Goal: Check status: Check status

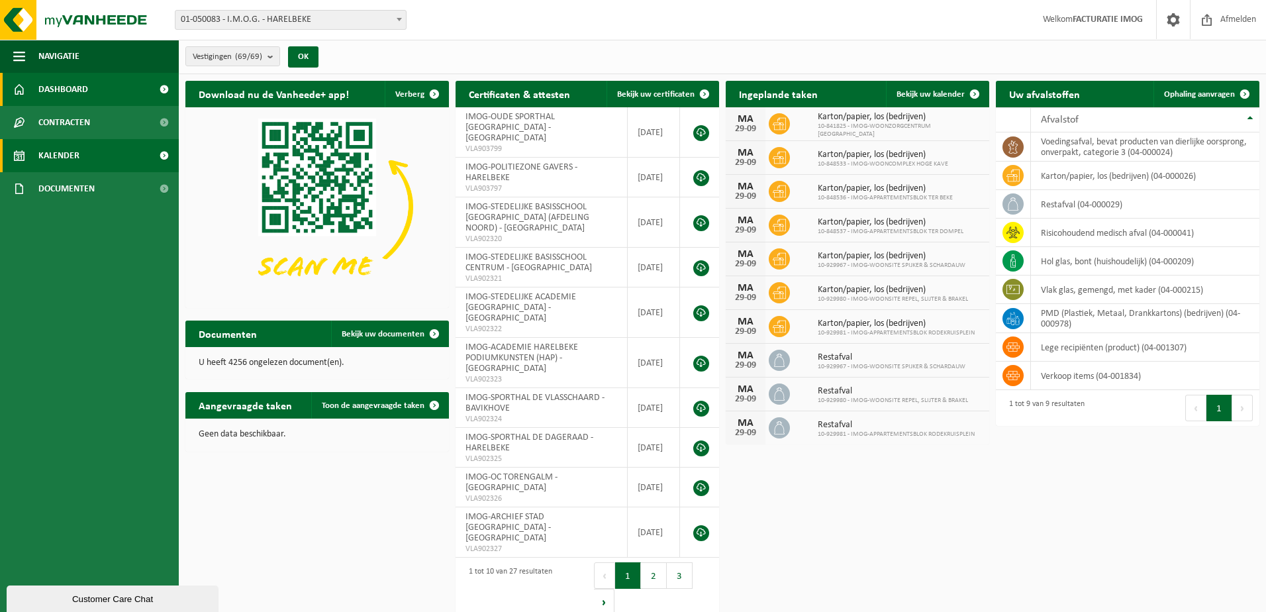
click at [97, 156] on link "Kalender" at bounding box center [89, 155] width 179 height 33
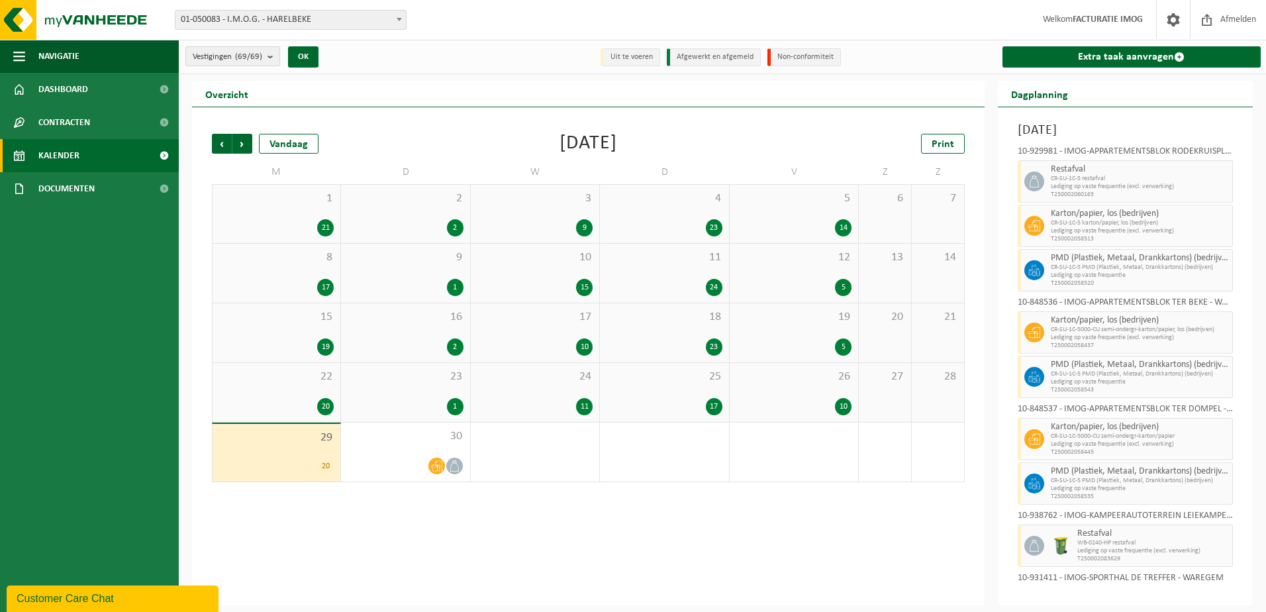
click at [272, 58] on b "submit" at bounding box center [273, 56] width 12 height 19
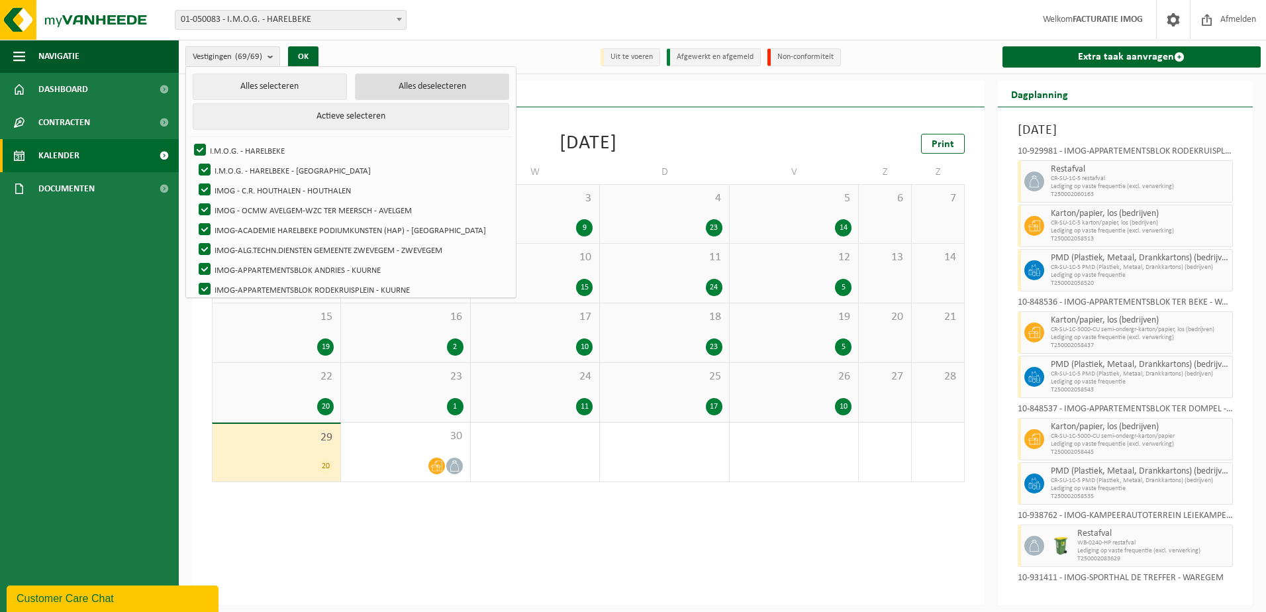
click at [372, 93] on button "Alles deselecteren" at bounding box center [432, 86] width 154 height 26
checkbox input "false"
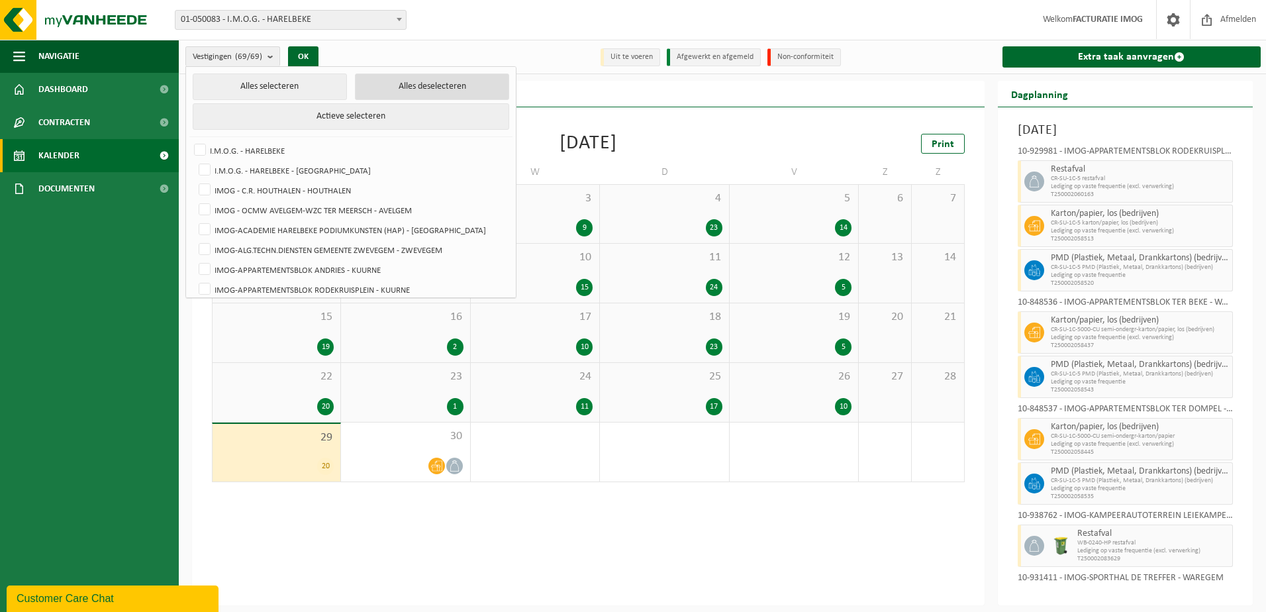
checkbox input "false"
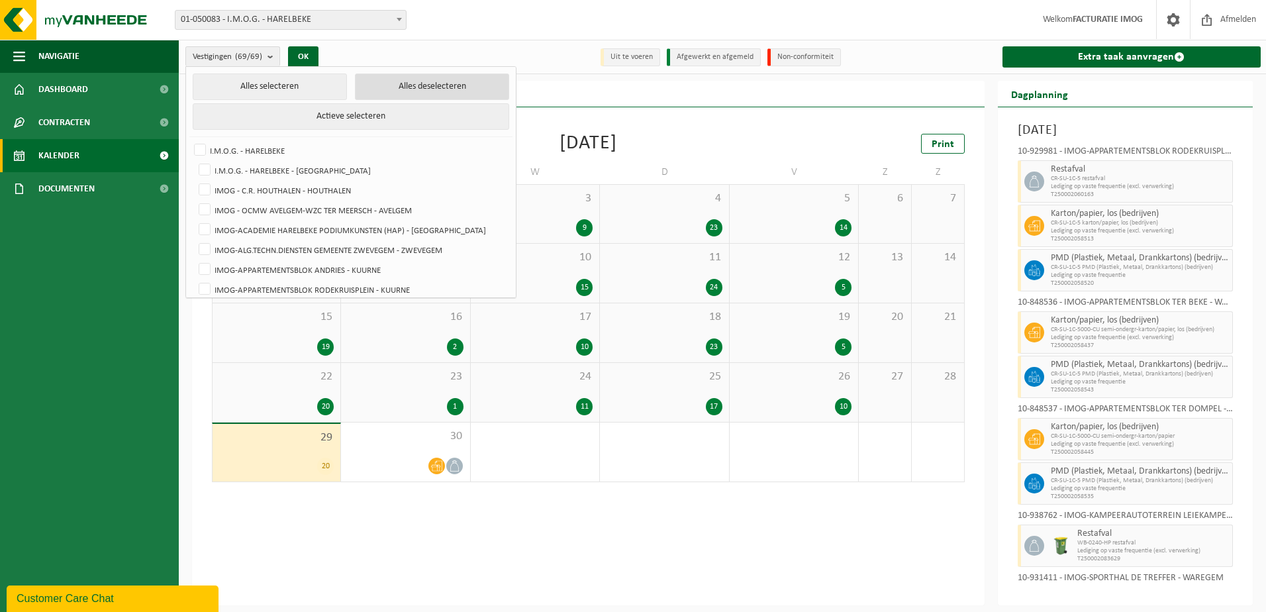
checkbox input "false"
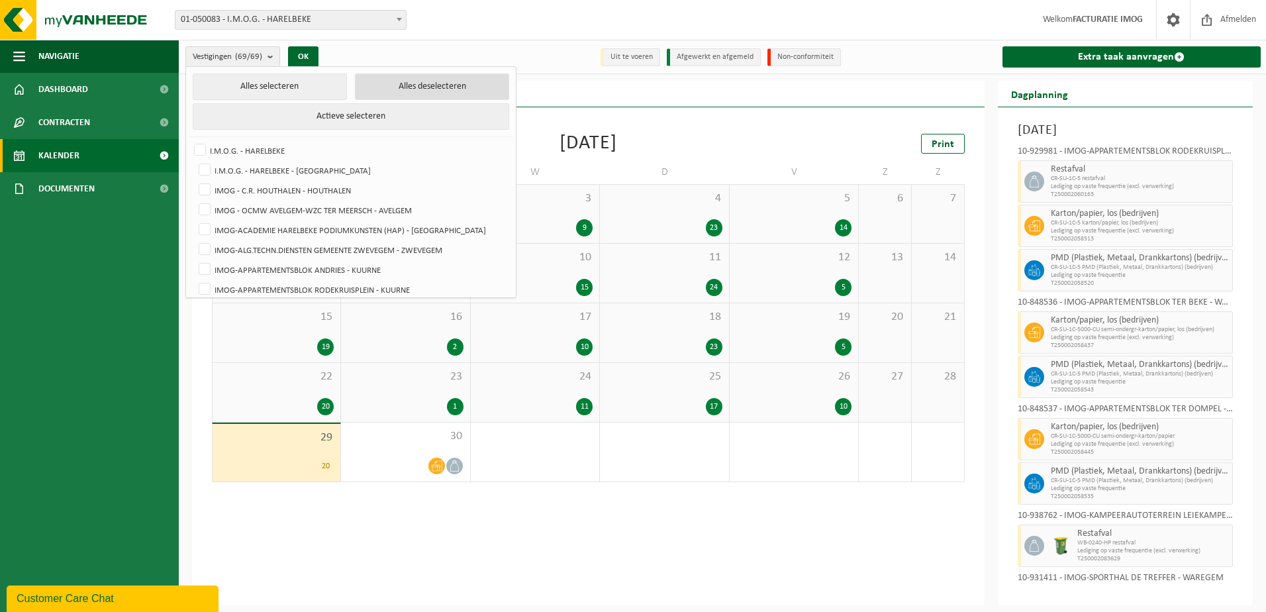
checkbox input "false"
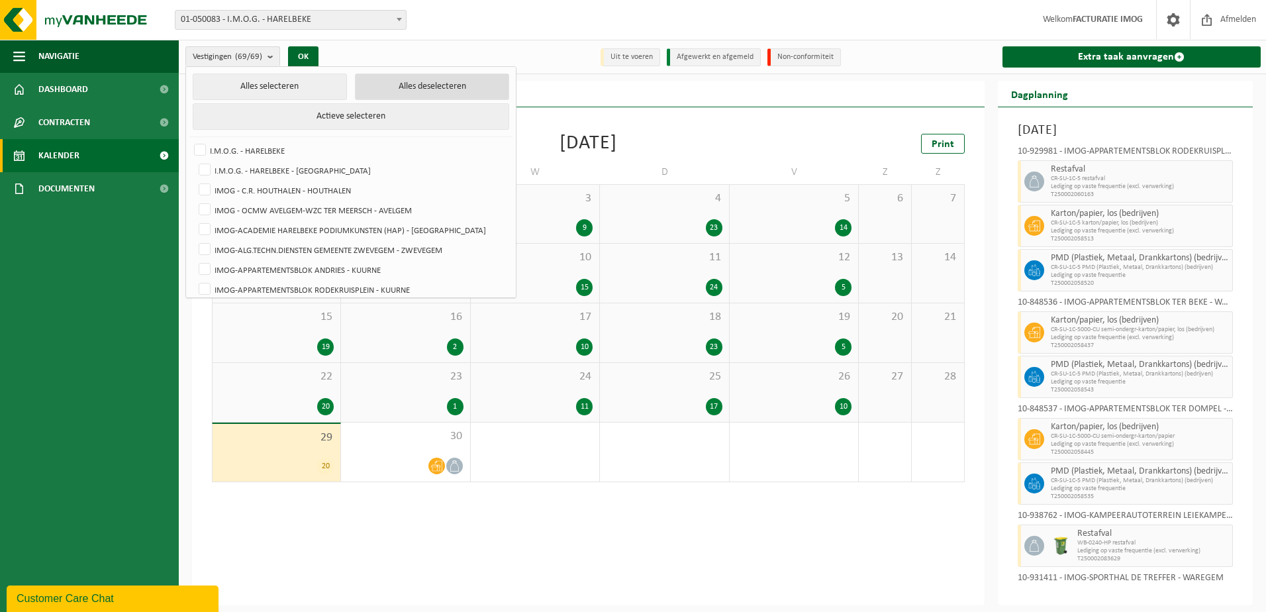
checkbox input "false"
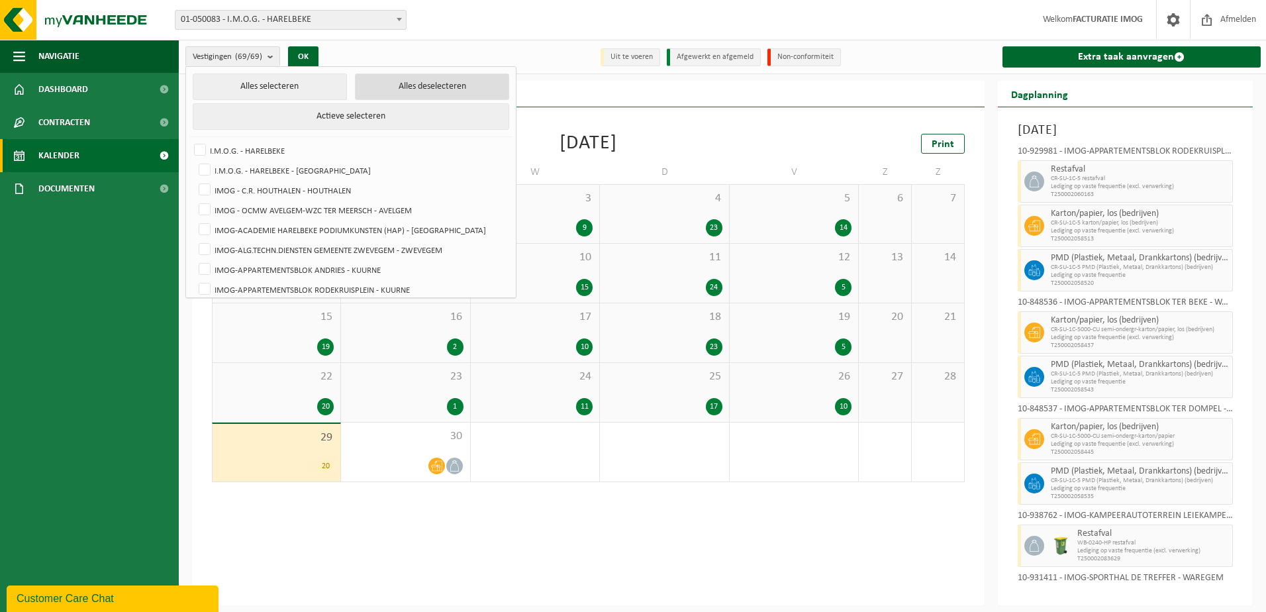
checkbox input "false"
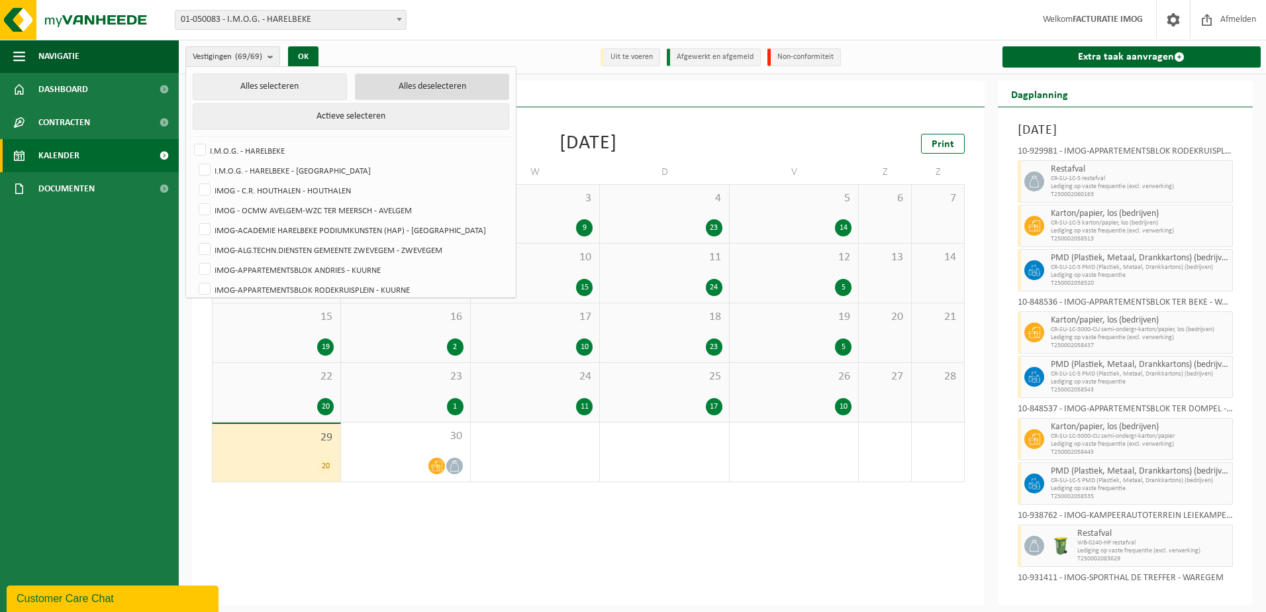
checkbox input "false"
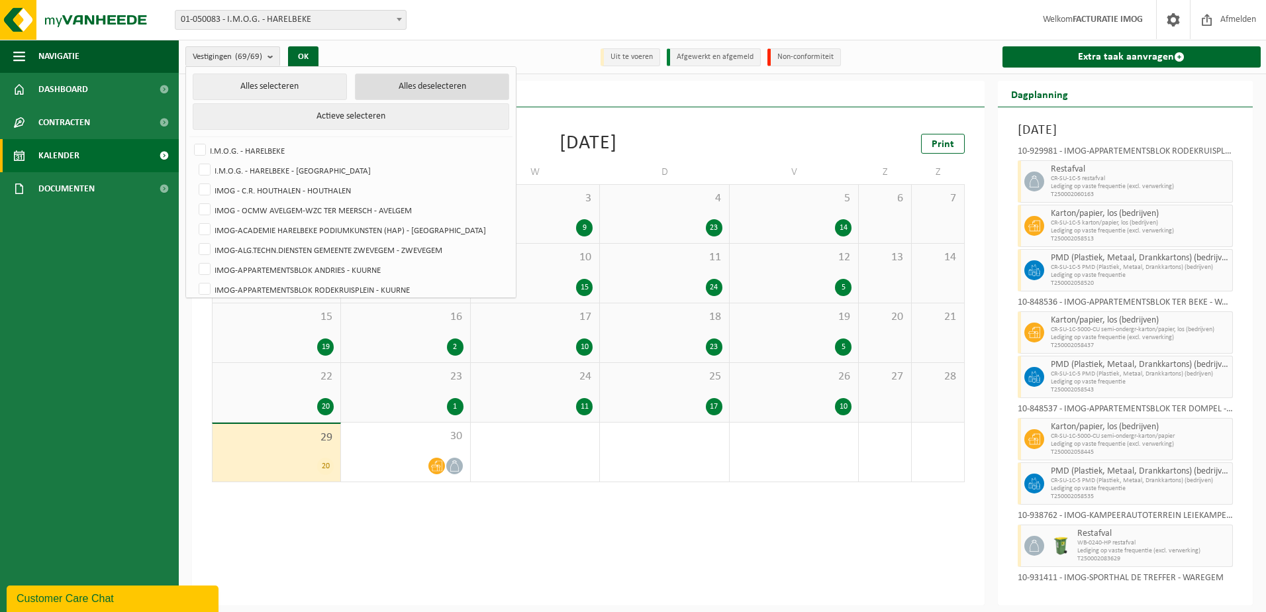
checkbox input "false"
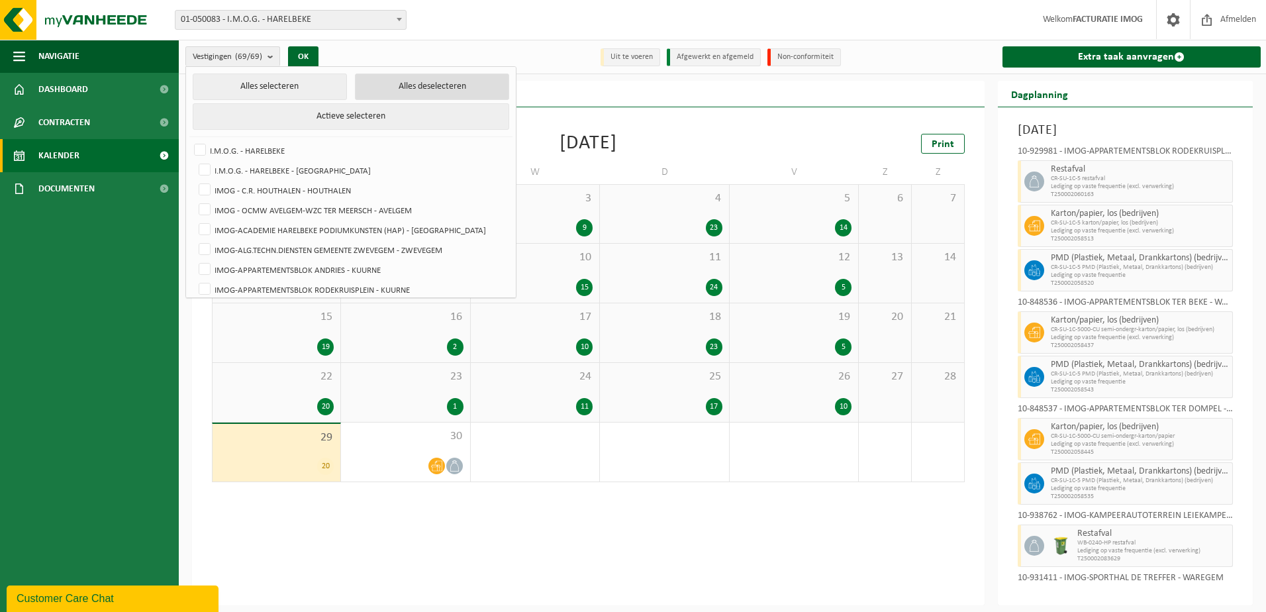
checkbox input "false"
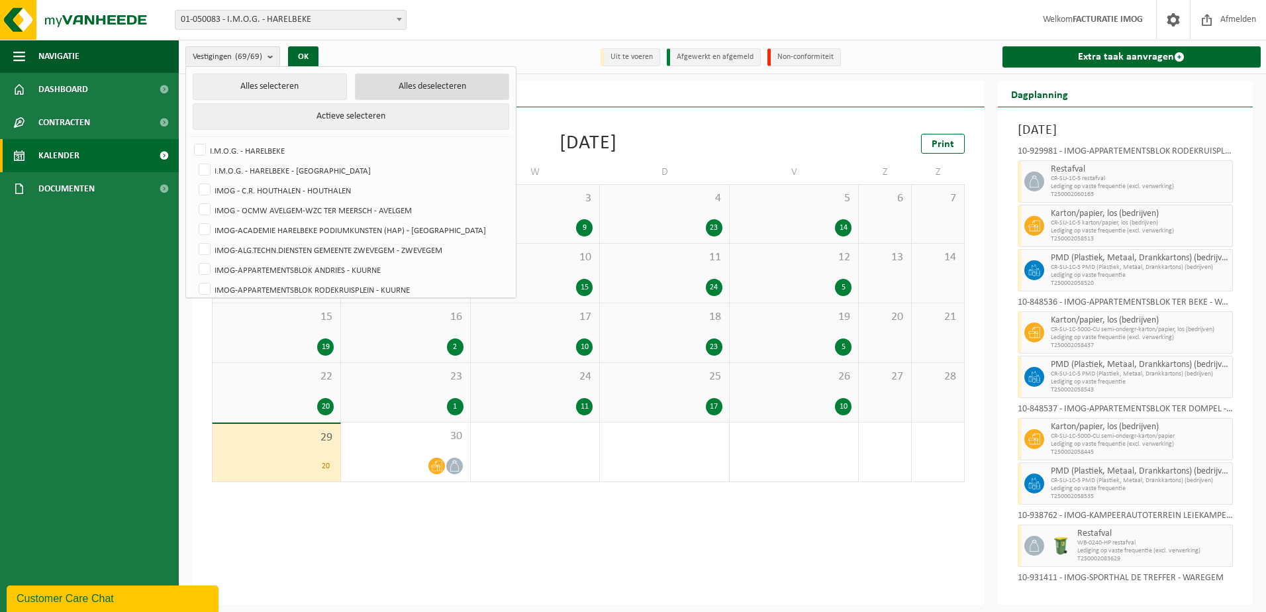
checkbox input "false"
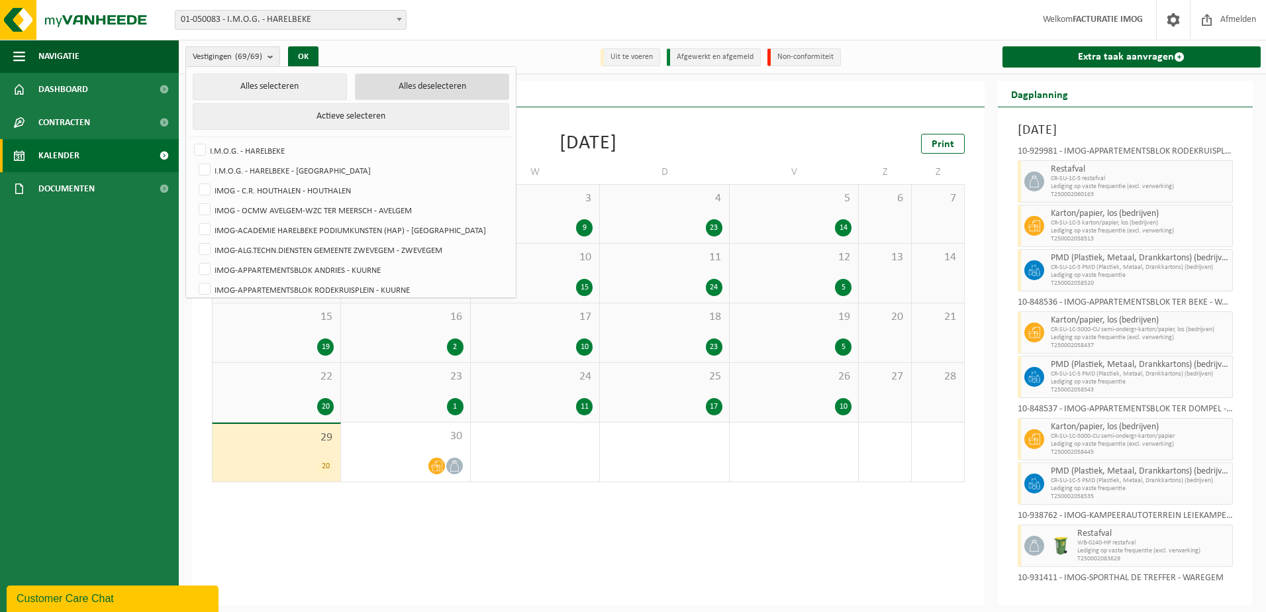
checkbox input "false"
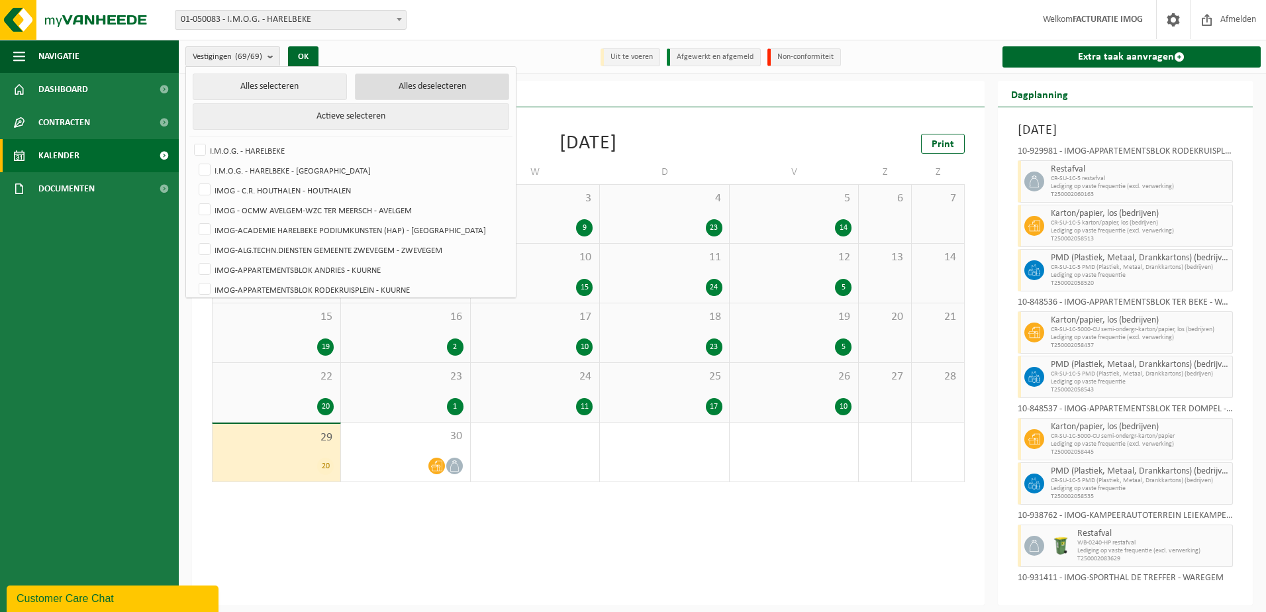
checkbox input "false"
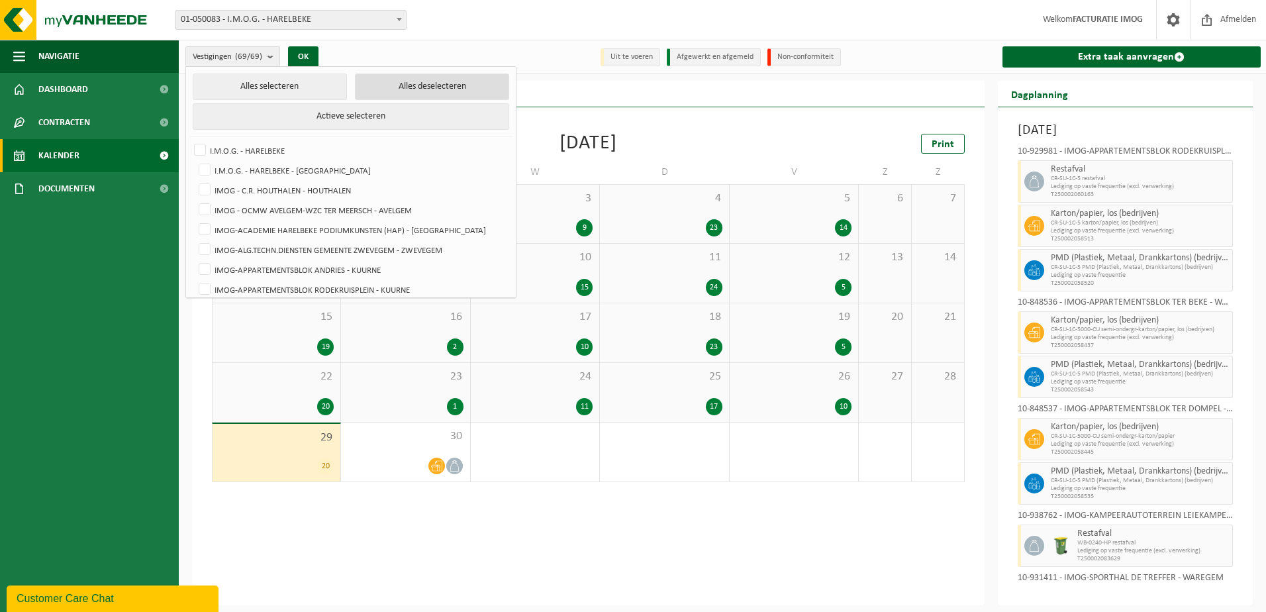
checkbox input "false"
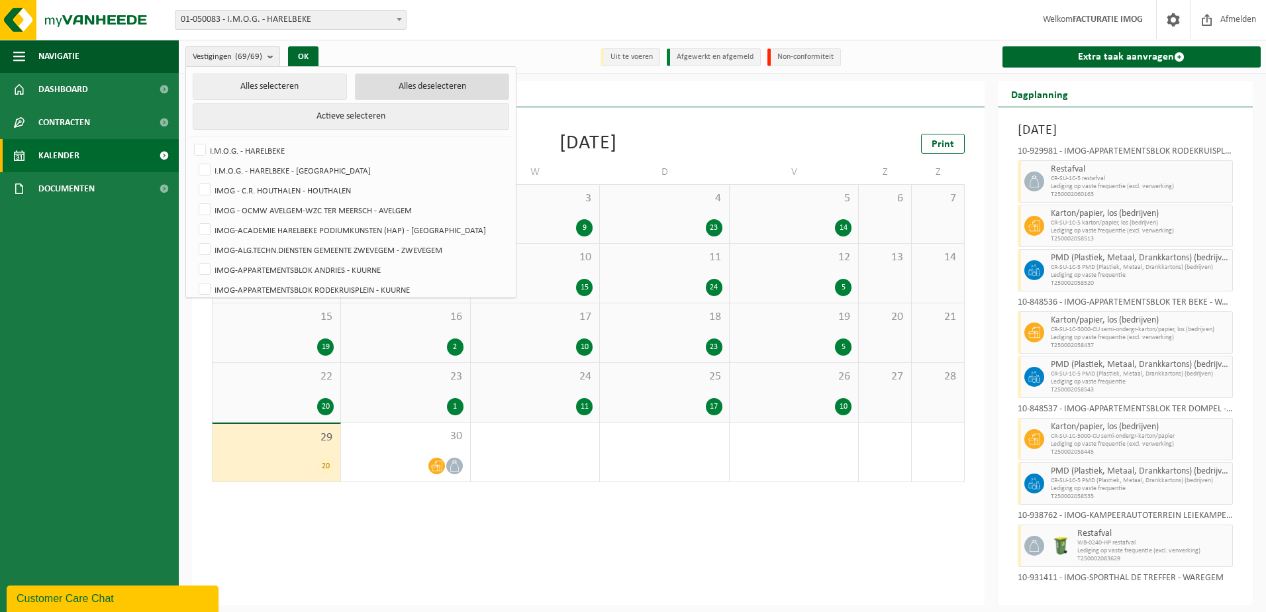
checkbox input "false"
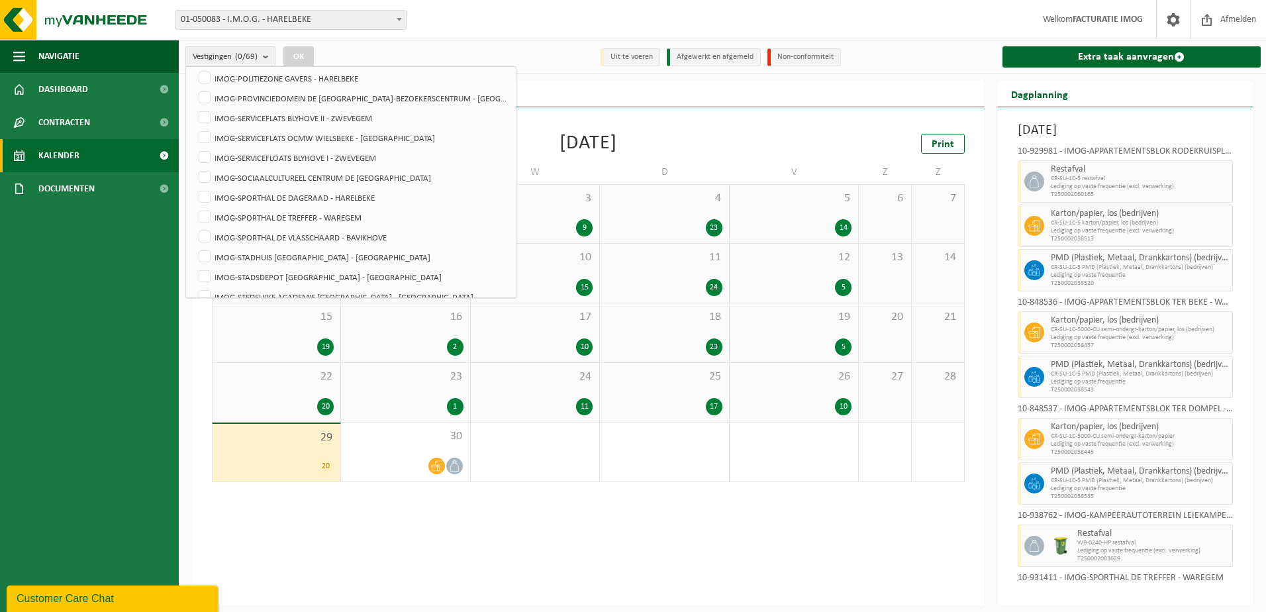
scroll to position [861, 0]
click at [209, 185] on label "IMOG-SOCIAALCULTUREEL CENTRUM DE [GEOGRAPHIC_DATA]" at bounding box center [352, 183] width 312 height 20
click at [194, 173] on input "IMOG-SOCIAALCULTUREEL CENTRUM DE [GEOGRAPHIC_DATA]" at bounding box center [193, 173] width 1 height 1
checkbox input "true"
click at [293, 58] on button "OK" at bounding box center [298, 56] width 30 height 21
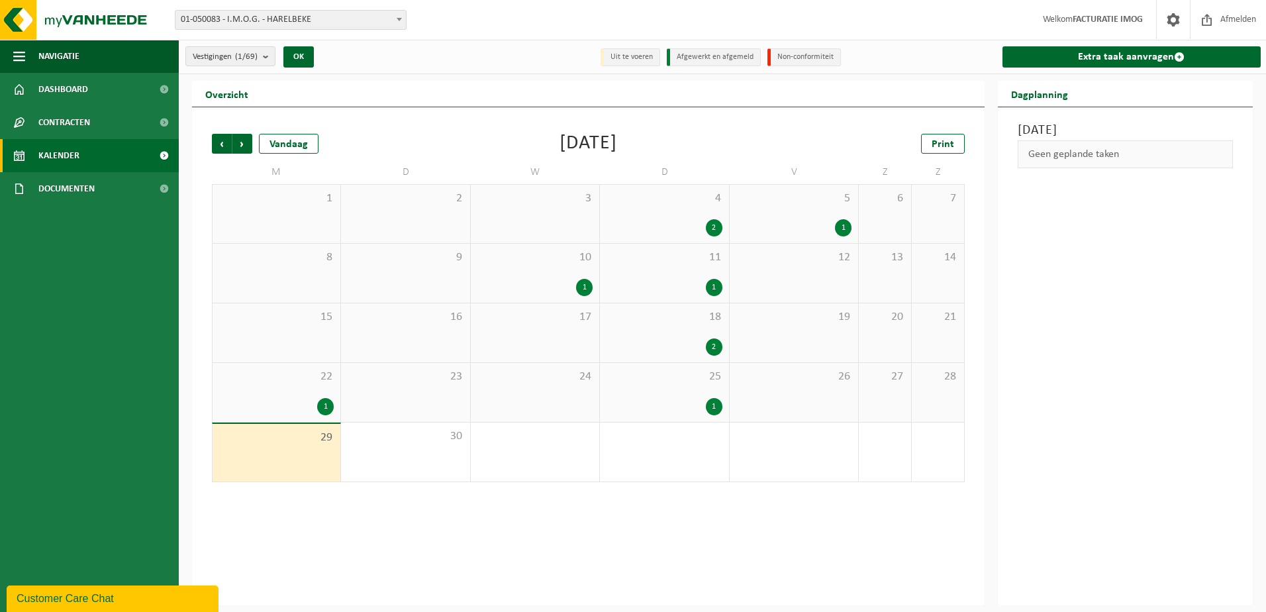
click at [687, 405] on div "1" at bounding box center [663, 406] width 115 height 17
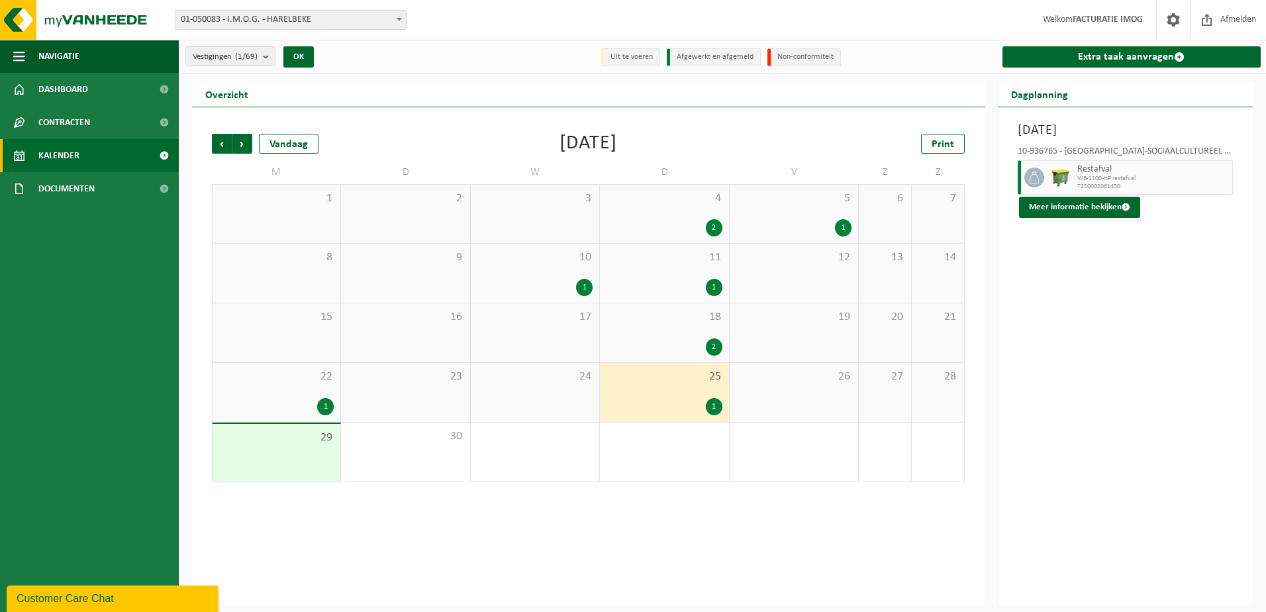
click at [674, 334] on div "18 2" at bounding box center [664, 332] width 128 height 59
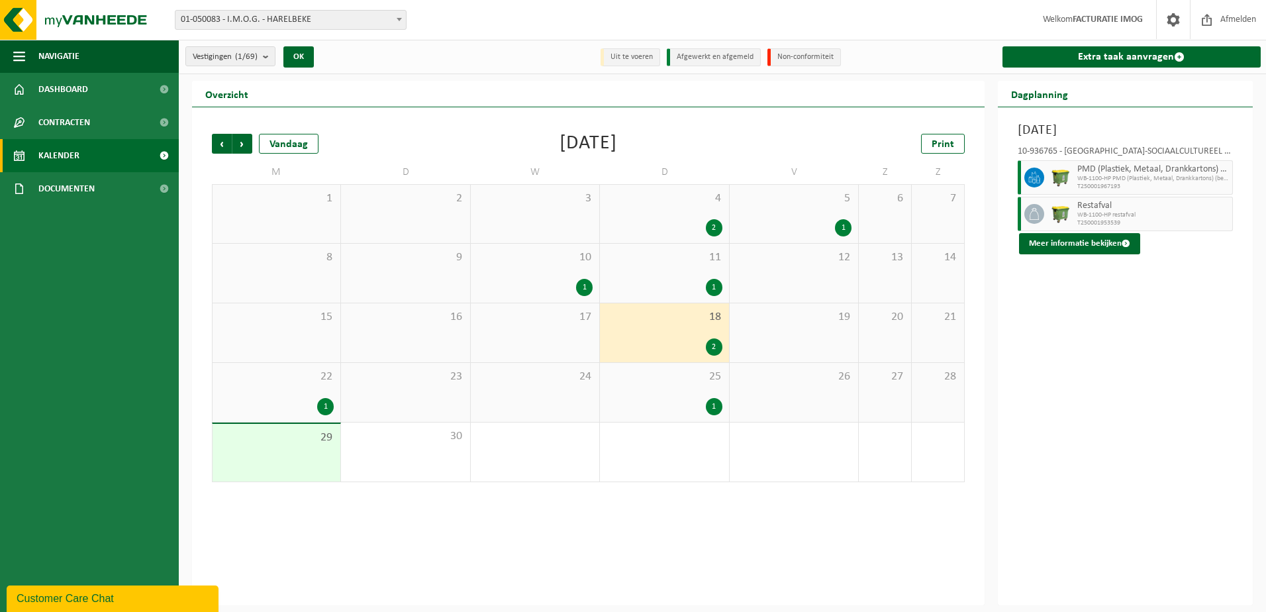
click at [544, 279] on div "1" at bounding box center [534, 287] width 115 height 17
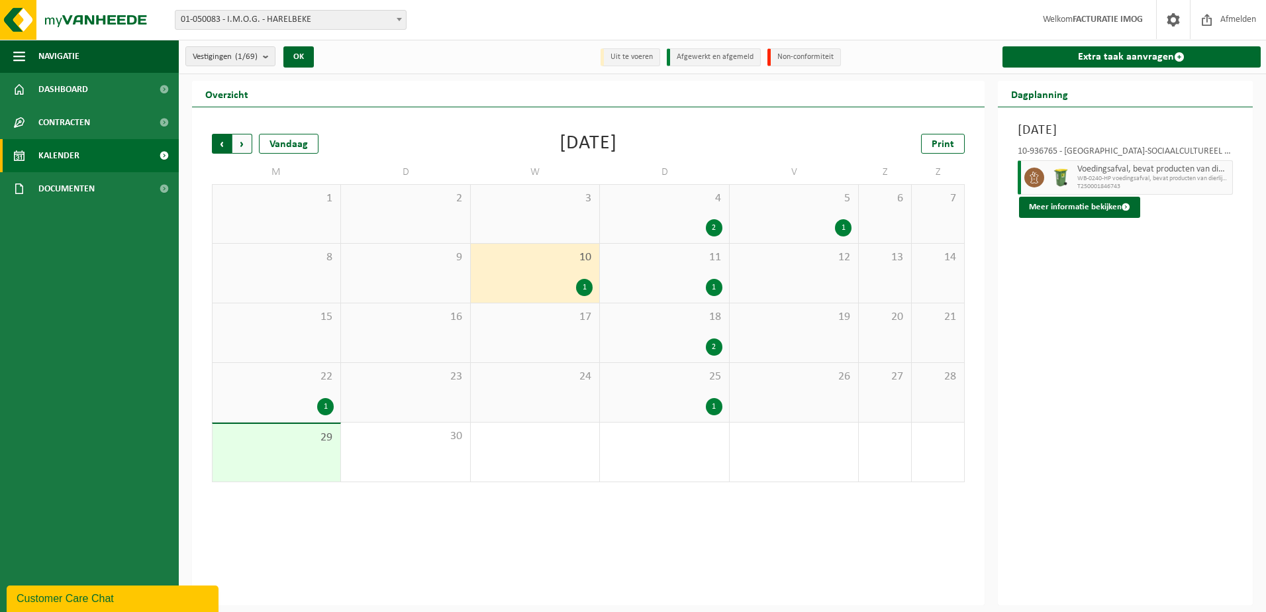
click at [244, 149] on span "Volgende" at bounding box center [242, 144] width 20 height 20
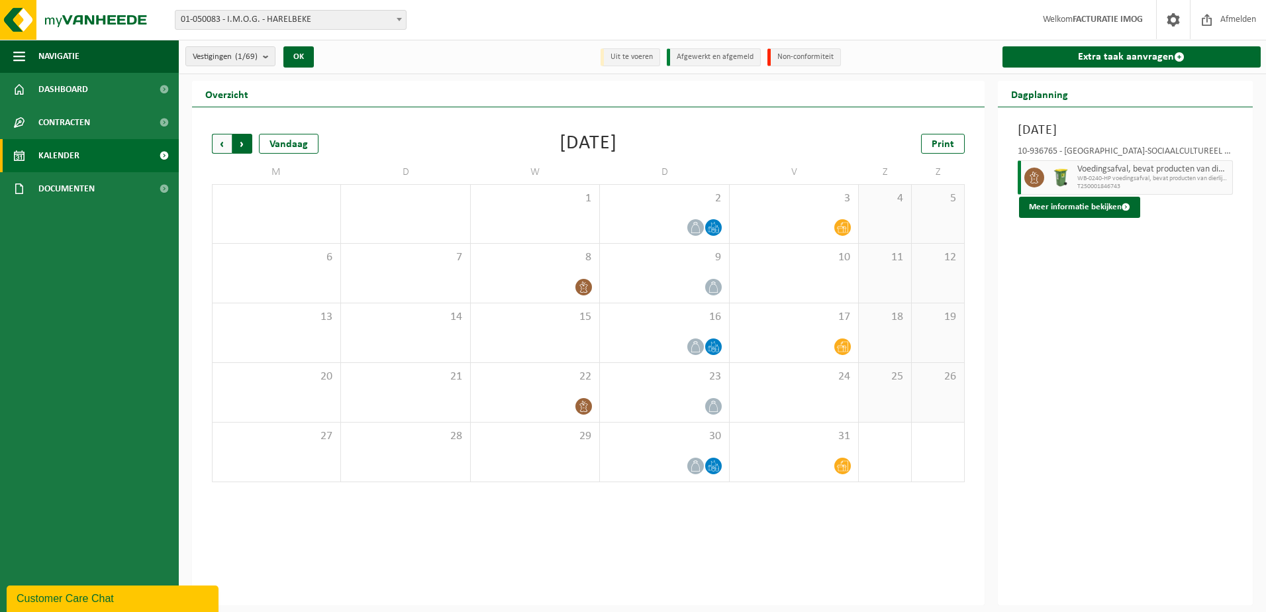
click at [223, 148] on span "Vorige" at bounding box center [222, 144] width 20 height 20
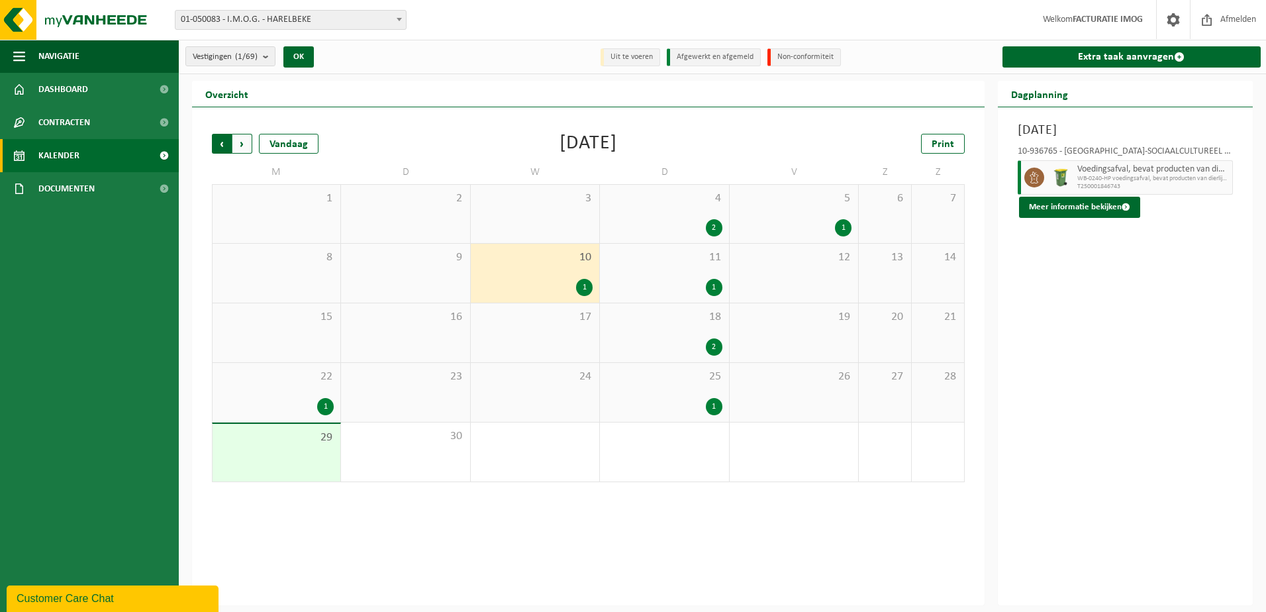
click at [238, 142] on span "Volgende" at bounding box center [242, 144] width 20 height 20
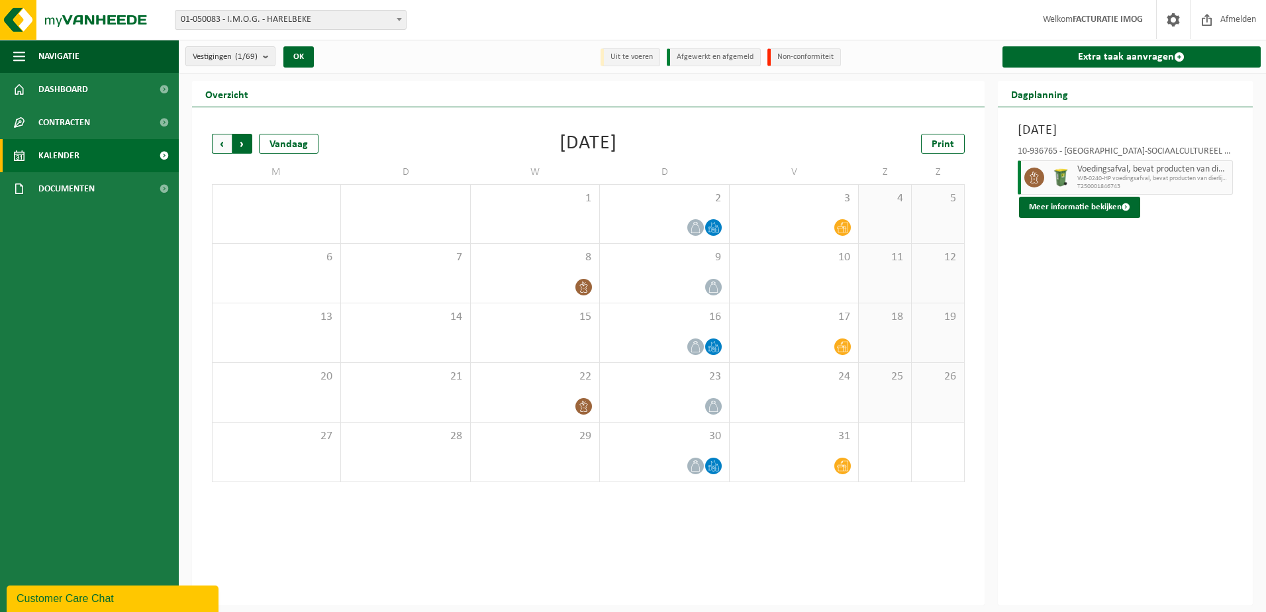
click at [216, 147] on span "Vorige" at bounding box center [222, 144] width 20 height 20
